Goal: Task Accomplishment & Management: Use online tool/utility

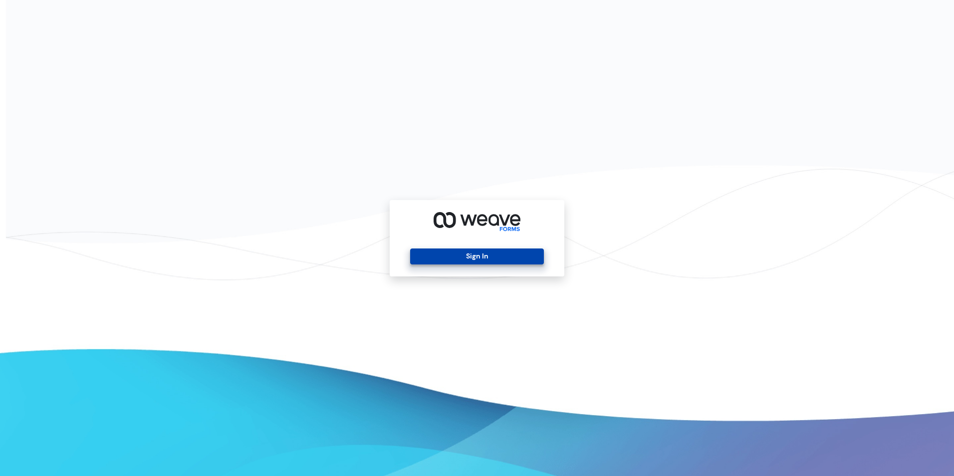
click at [442, 257] on button "Sign In" at bounding box center [476, 256] width 133 height 16
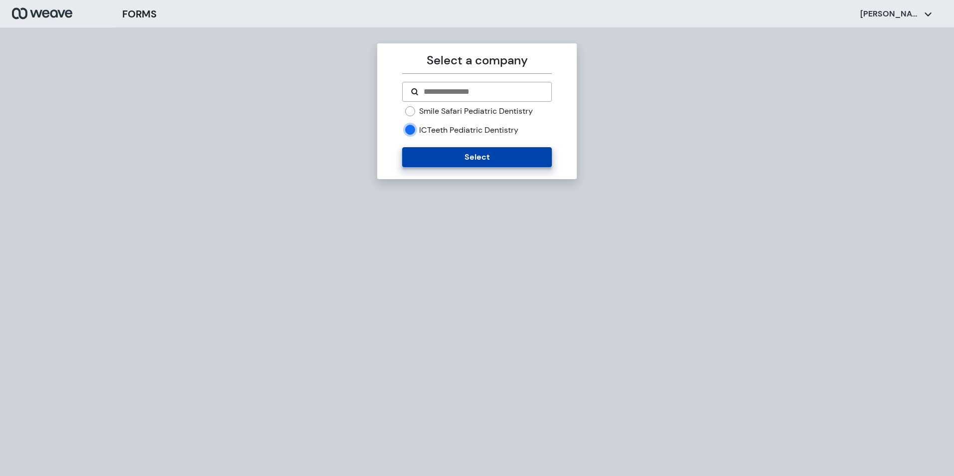
click at [428, 162] on button "Select" at bounding box center [476, 157] width 149 height 20
